Goal: Information Seeking & Learning: Check status

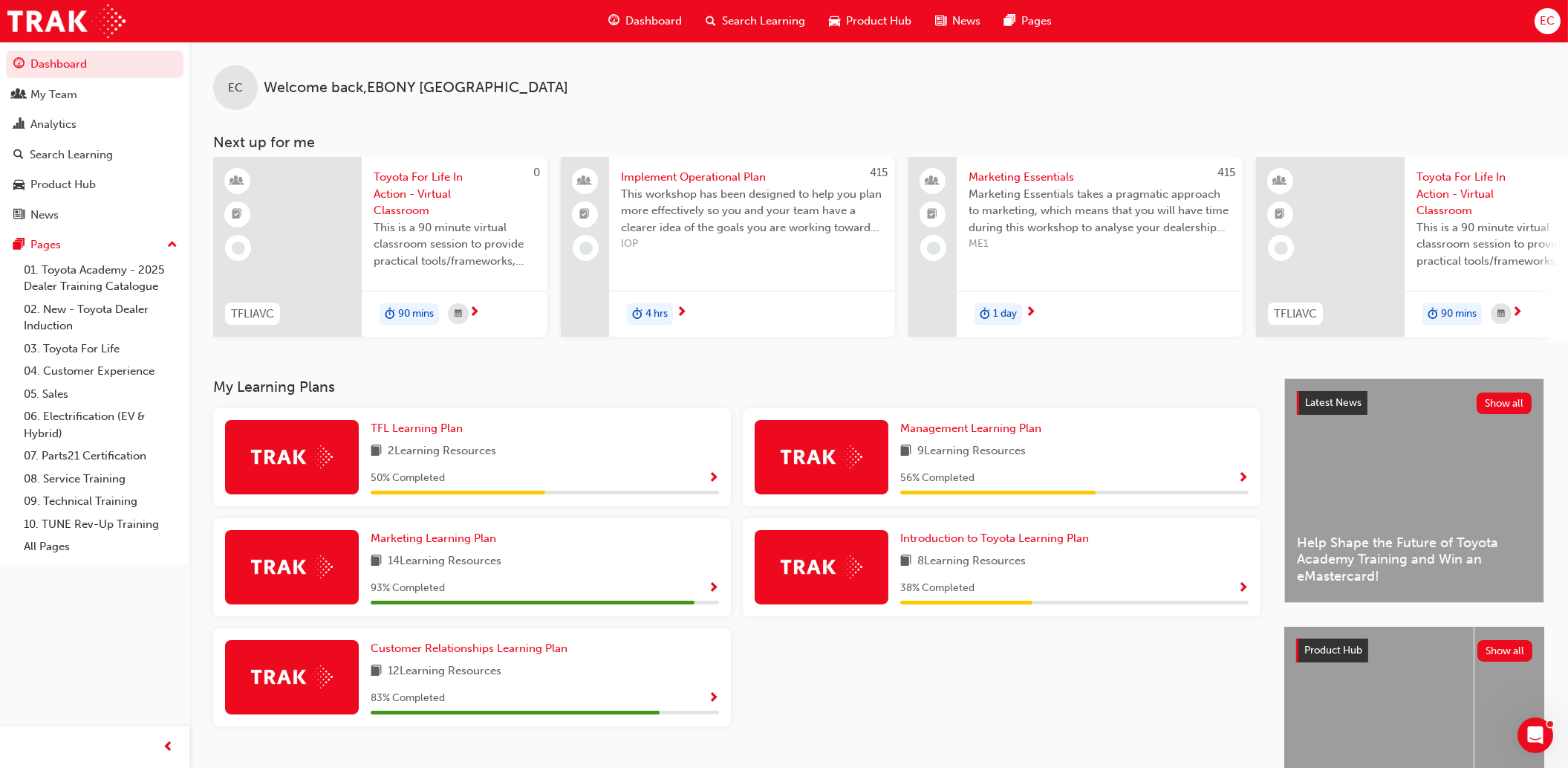
click at [88, 636] on div "Dashboard My Team Analytics Search Learning Product Hub News Pages Pages 01. To…" at bounding box center [94, 365] width 190 height 731
click at [53, 142] on button "Dashboard My Team Analytics Search Learning Product Hub News Pages" at bounding box center [94, 139] width 178 height 184
click at [54, 159] on div "Search Learning" at bounding box center [71, 155] width 83 height 17
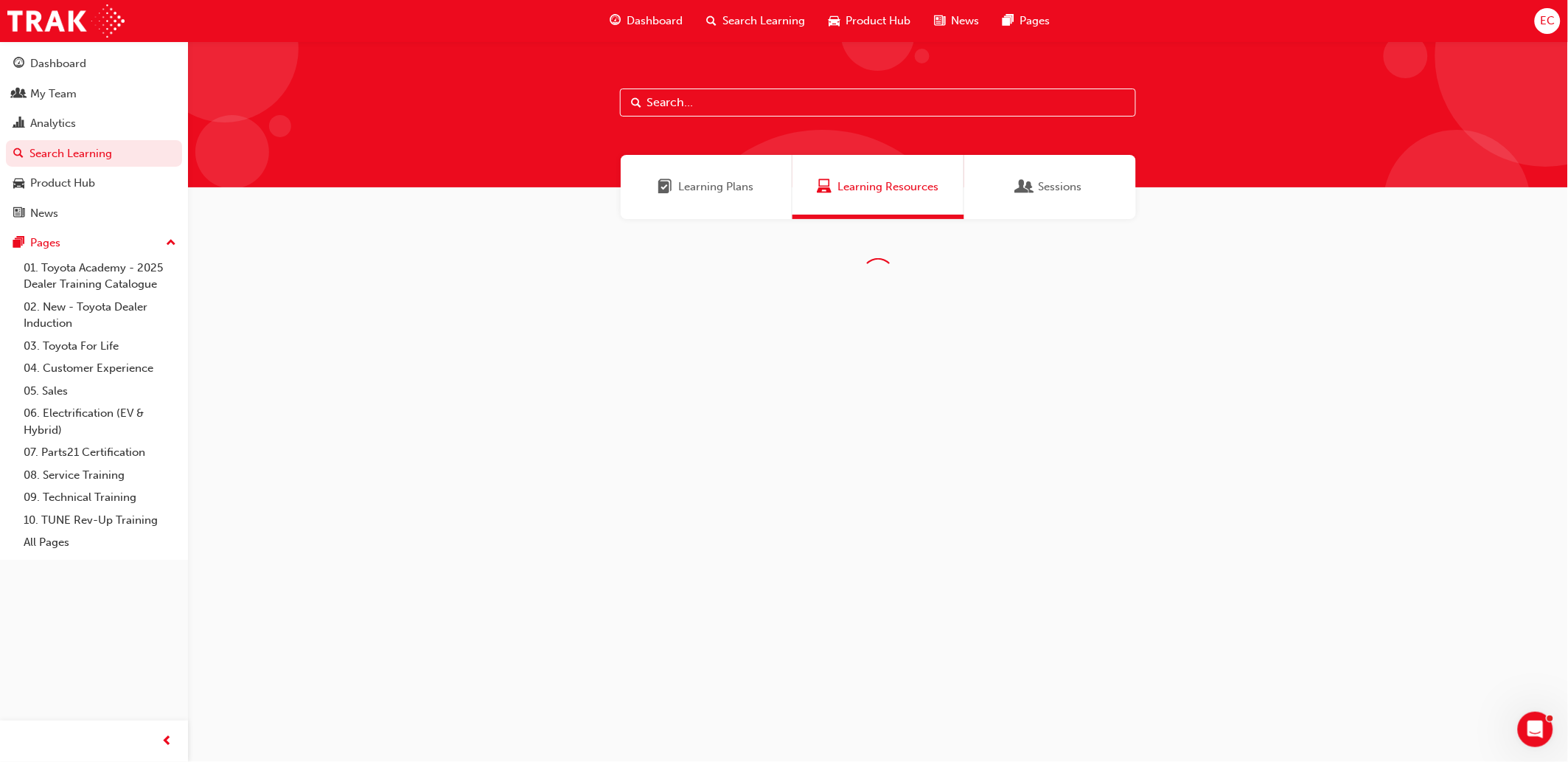
click at [659, 105] on input "text" at bounding box center [877, 103] width 516 height 28
type input "subscription"
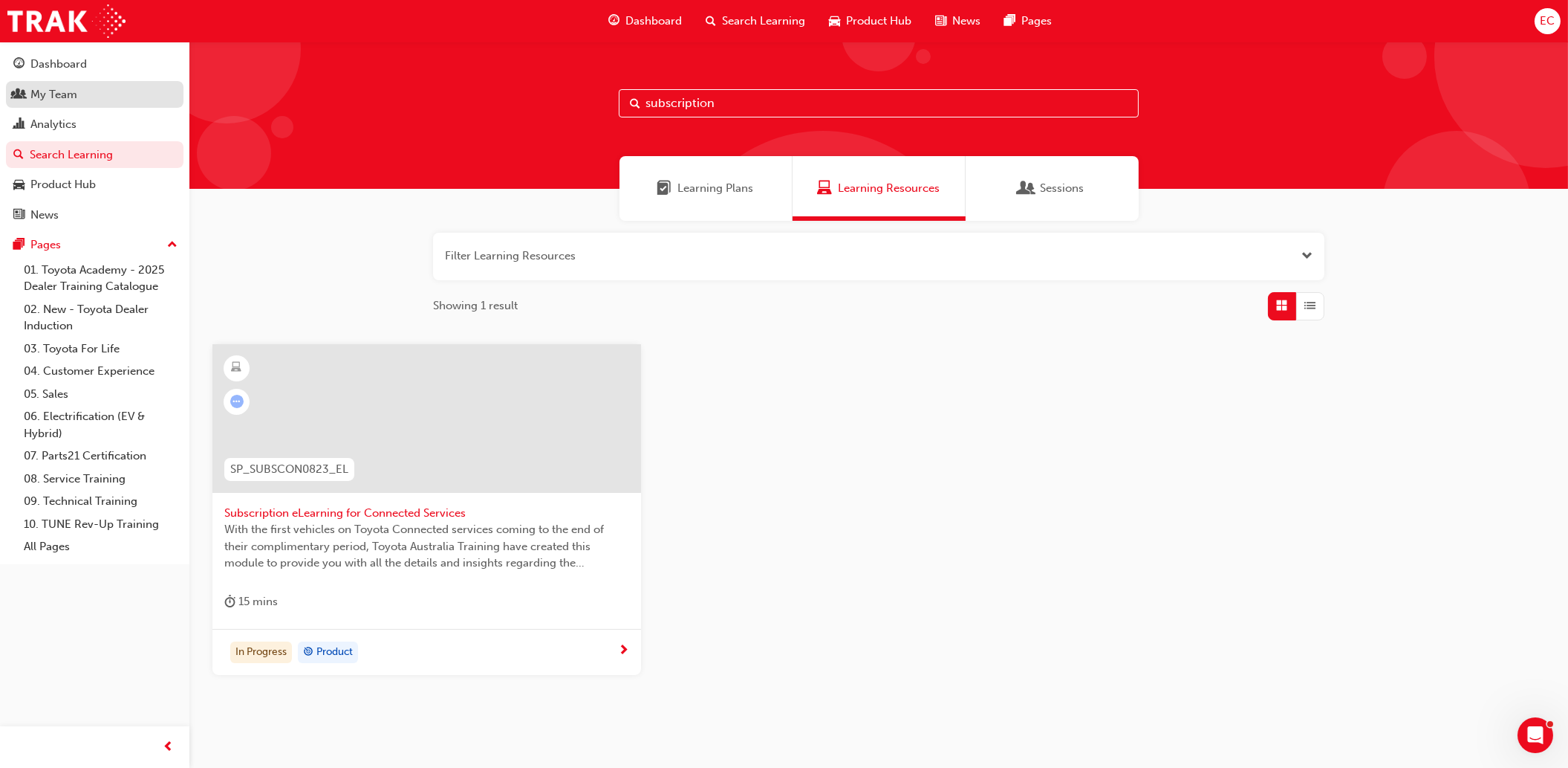
click at [39, 85] on link "My Team" at bounding box center [94, 94] width 178 height 28
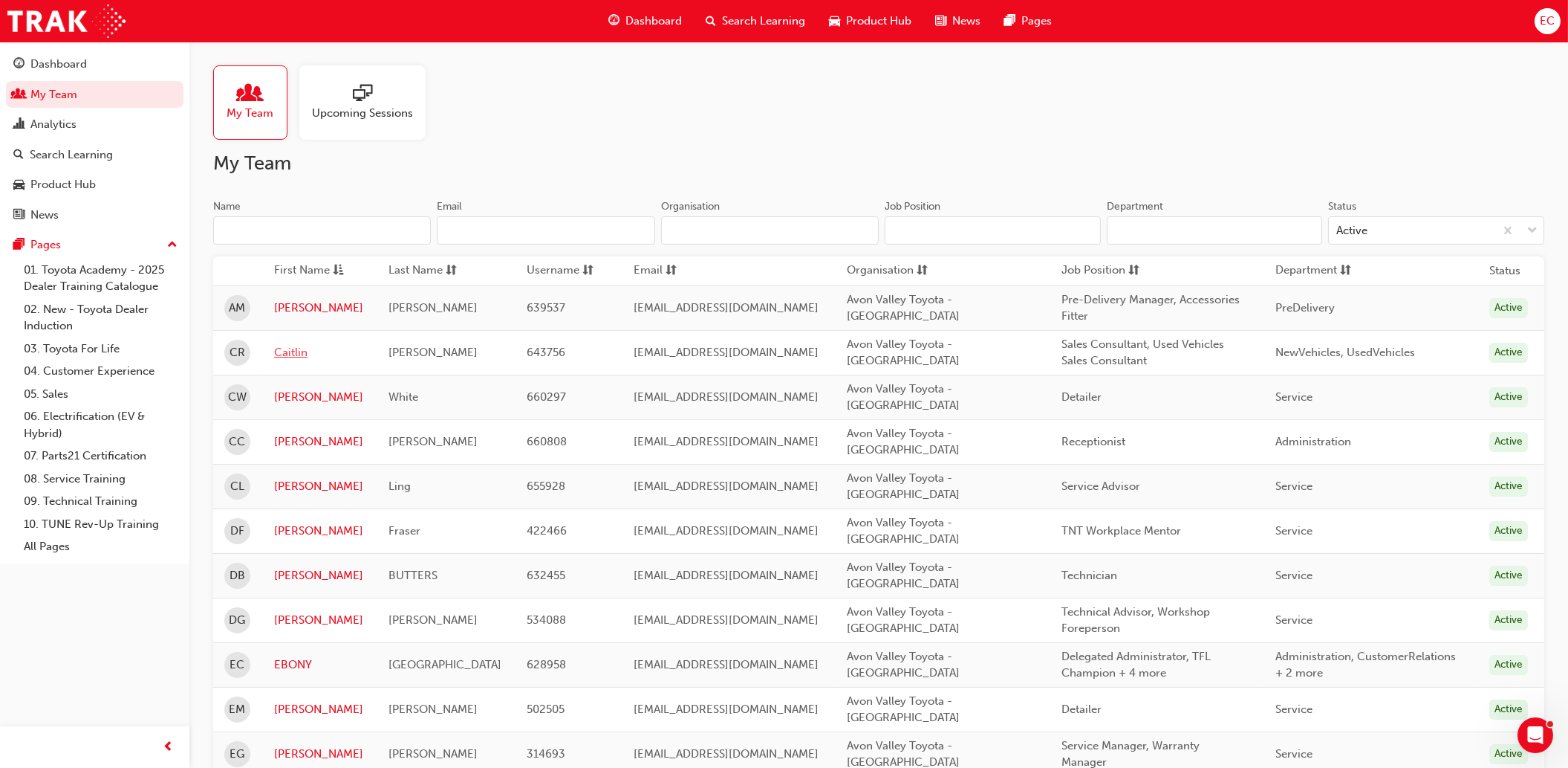
click at [292, 354] on link "Caitlin" at bounding box center [319, 352] width 92 height 17
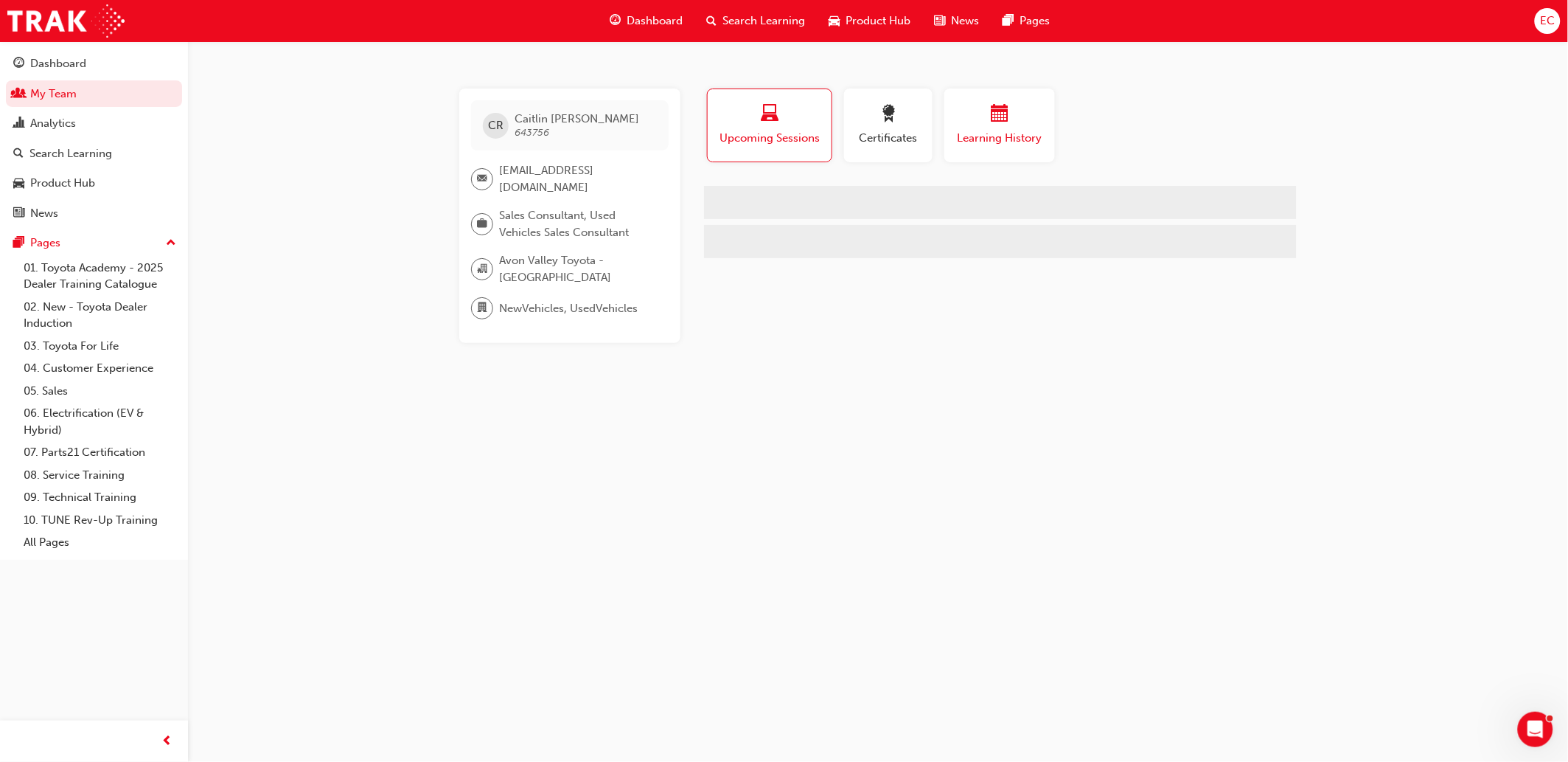
click at [981, 130] on span "Learning History" at bounding box center [1000, 138] width 89 height 17
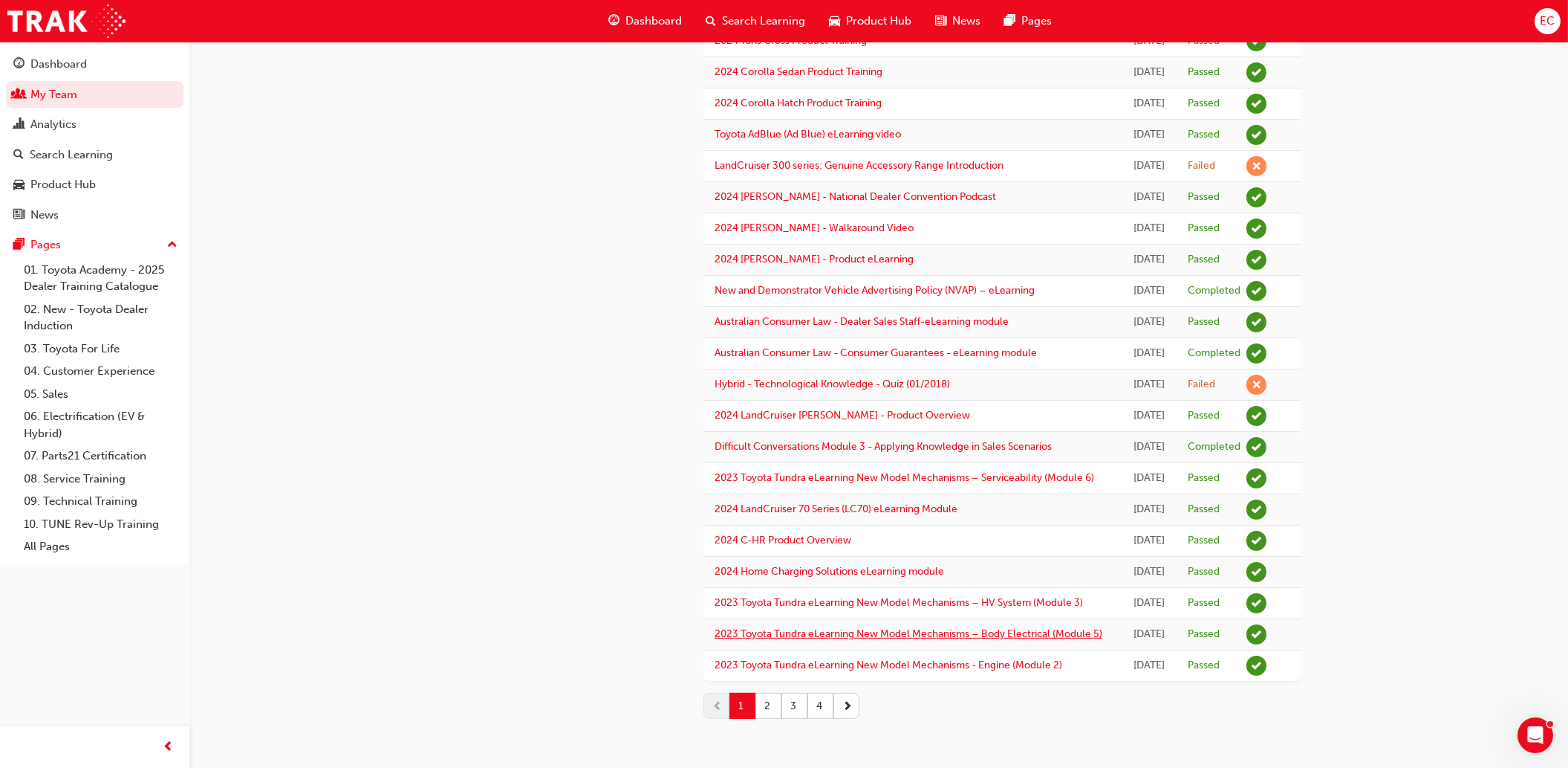
scroll to position [1498, 0]
click at [847, 699] on span "next-icon" at bounding box center [848, 706] width 10 height 16
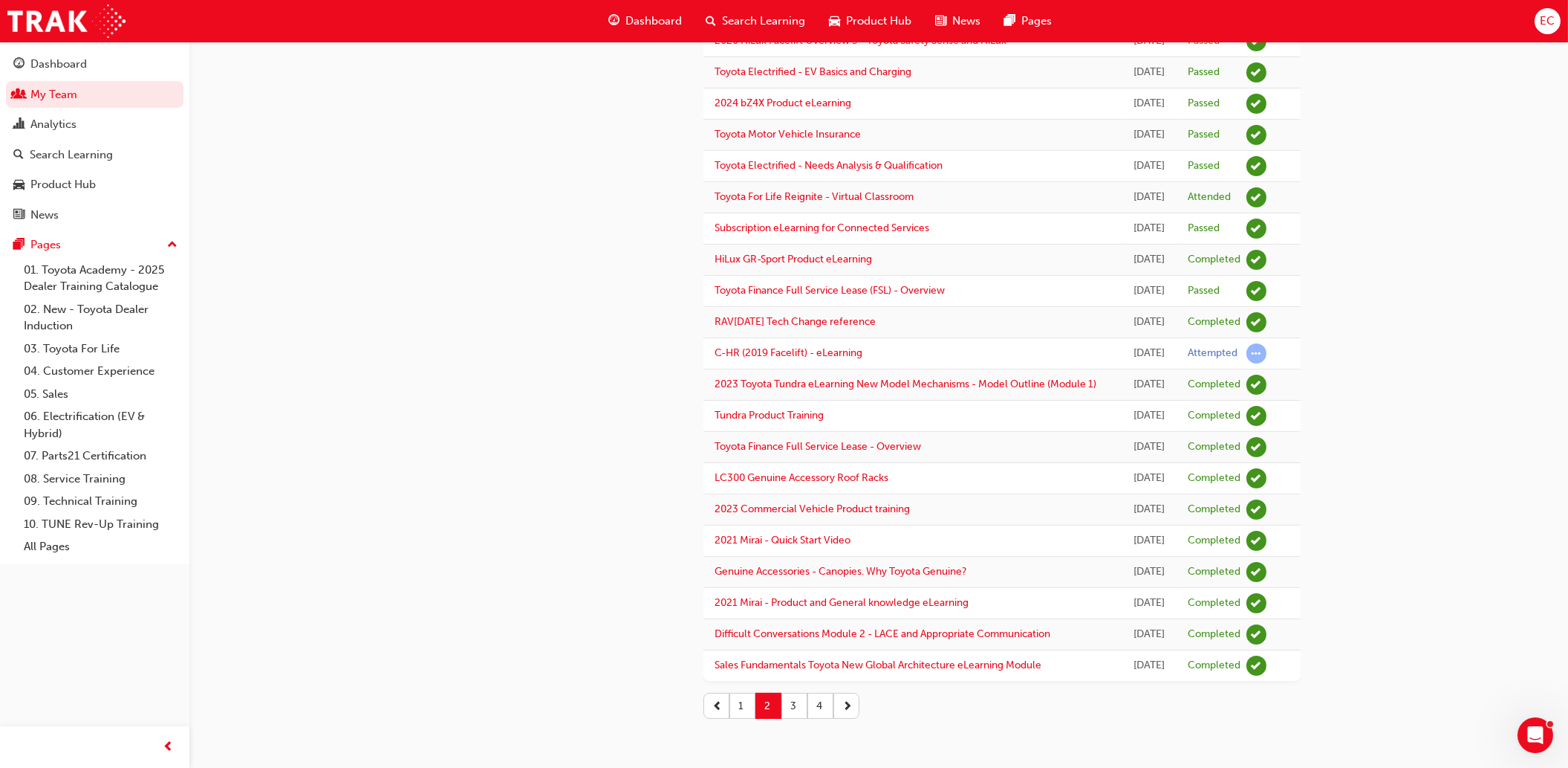
scroll to position [1209, 0]
click at [71, 94] on link "My Team" at bounding box center [94, 94] width 178 height 28
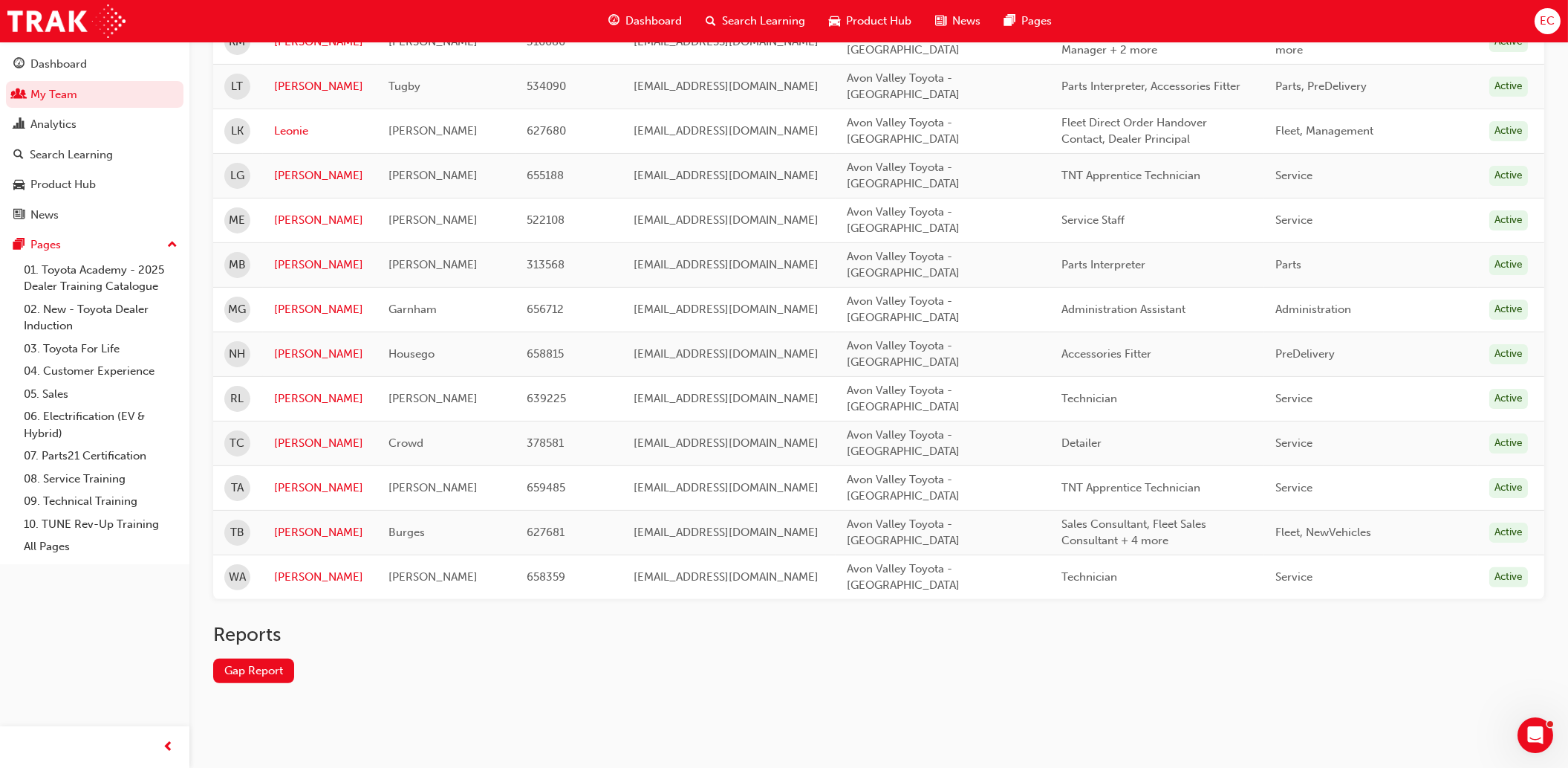
scroll to position [1020, 0]
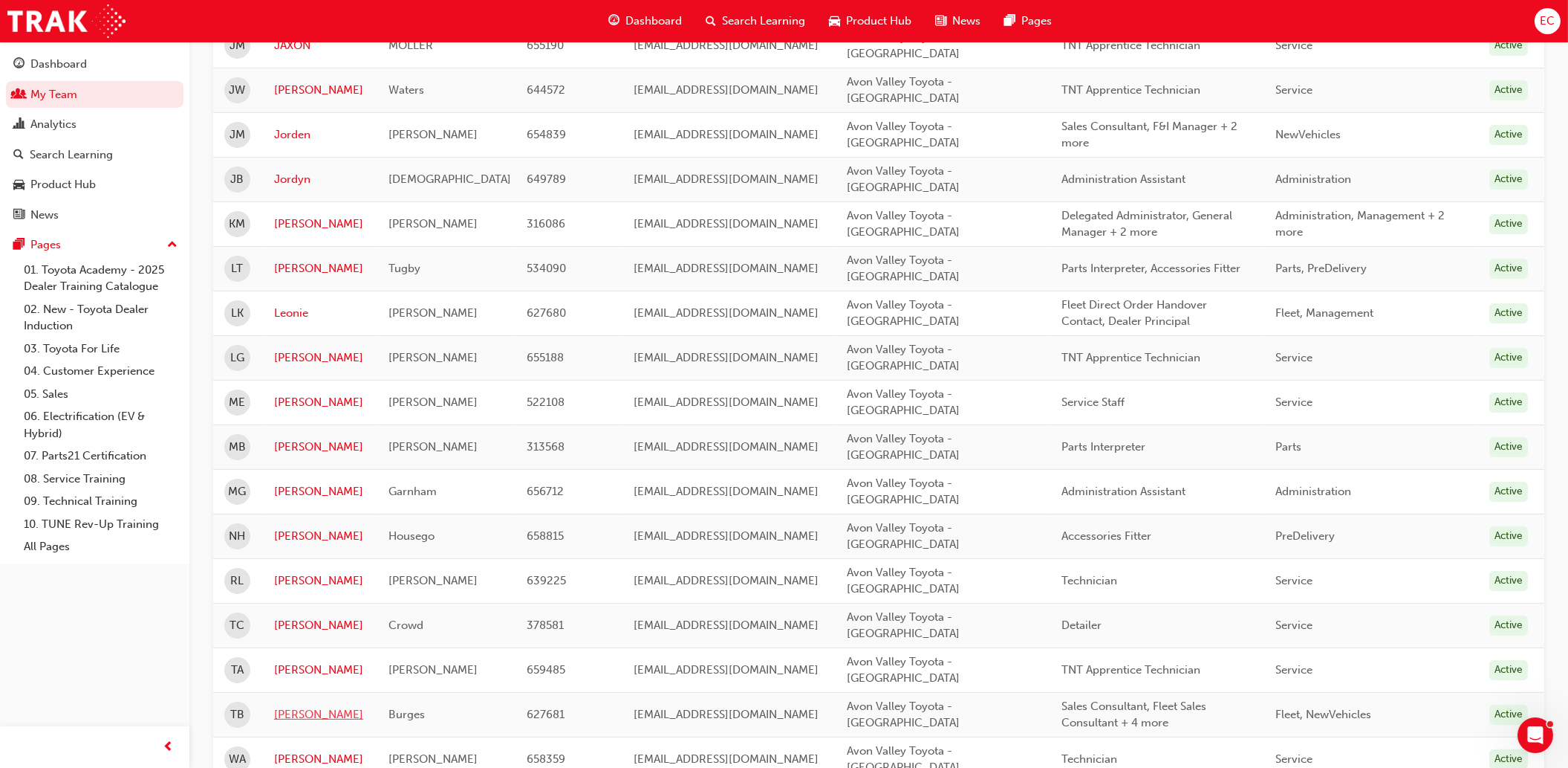
click at [286, 706] on link "[PERSON_NAME]" at bounding box center [319, 715] width 92 height 17
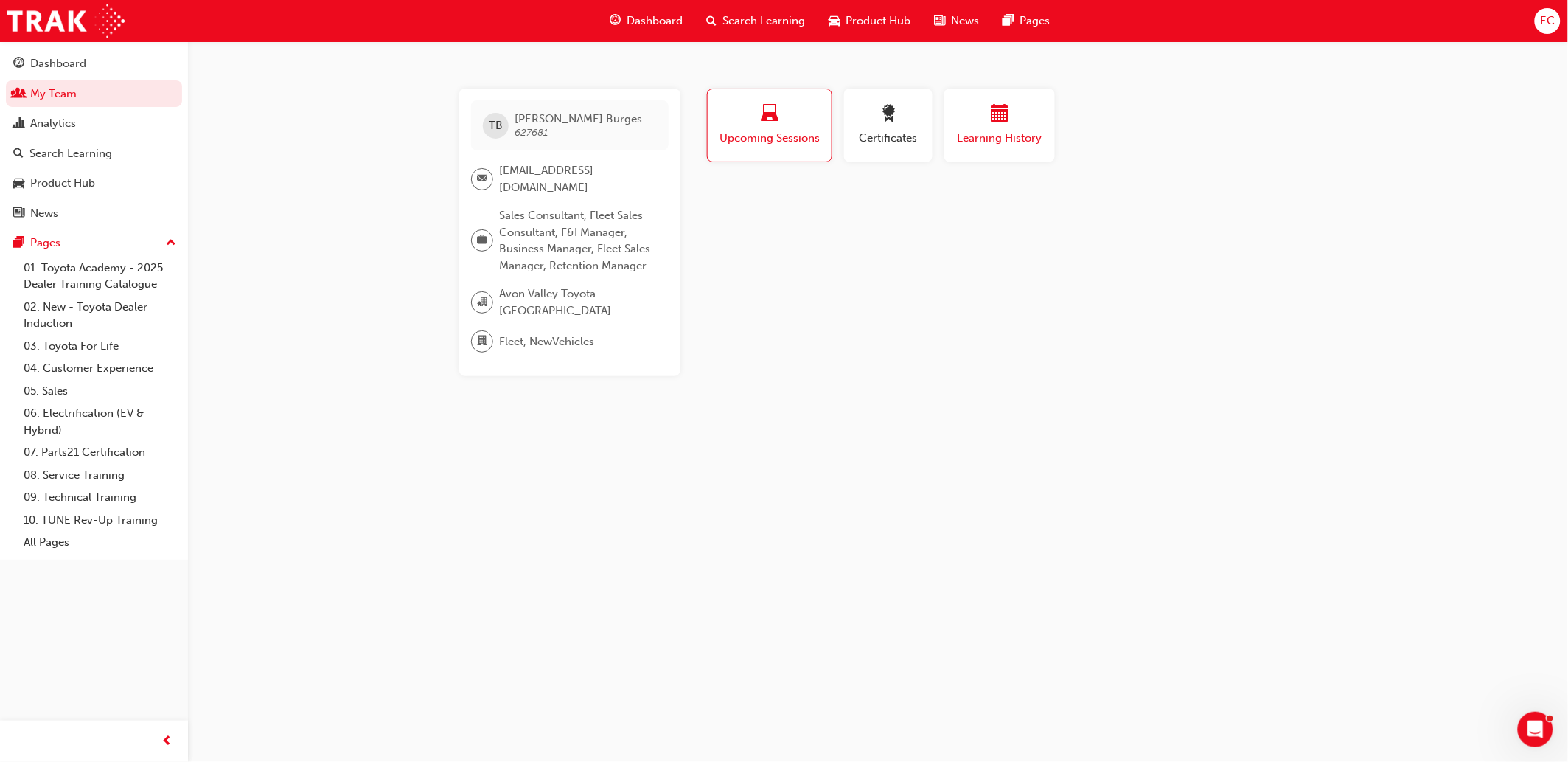
click at [975, 121] on div "button" at bounding box center [1000, 115] width 89 height 23
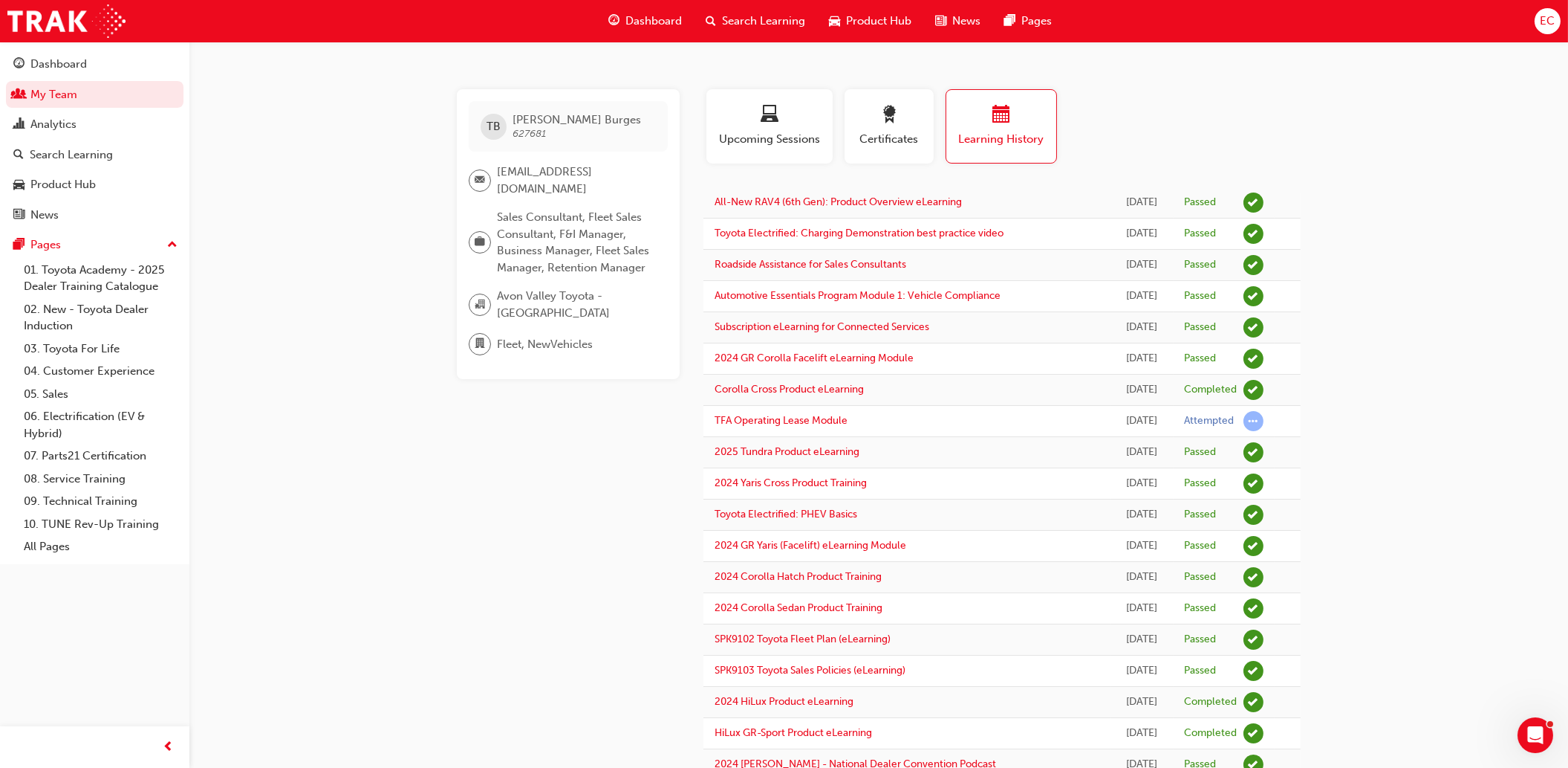
click at [1557, 19] on div "EC" at bounding box center [1547, 21] width 26 height 26
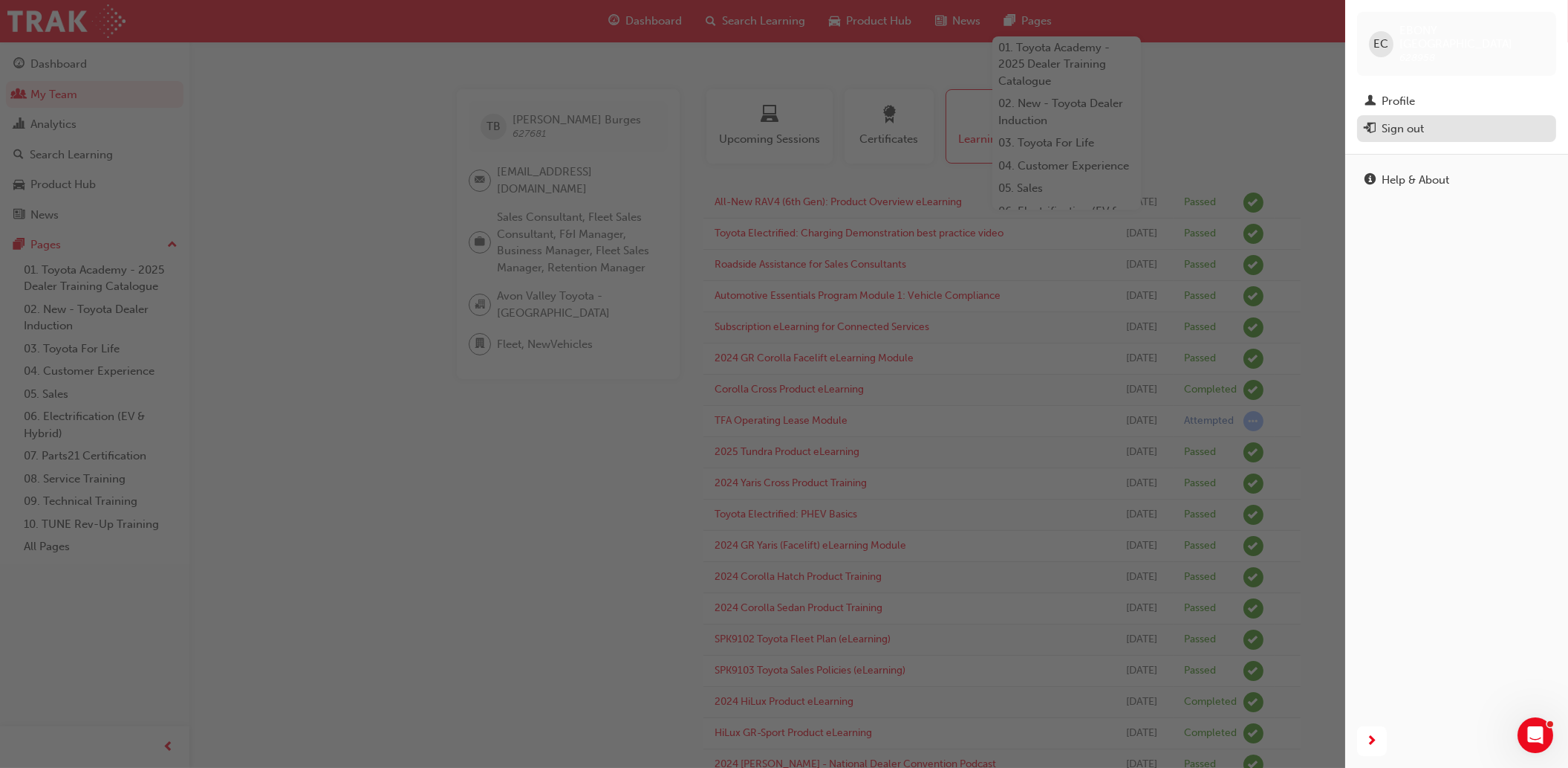
click at [1422, 121] on div "Sign out" at bounding box center [1403, 129] width 42 height 17
